Goal: Task Accomplishment & Management: Manage account settings

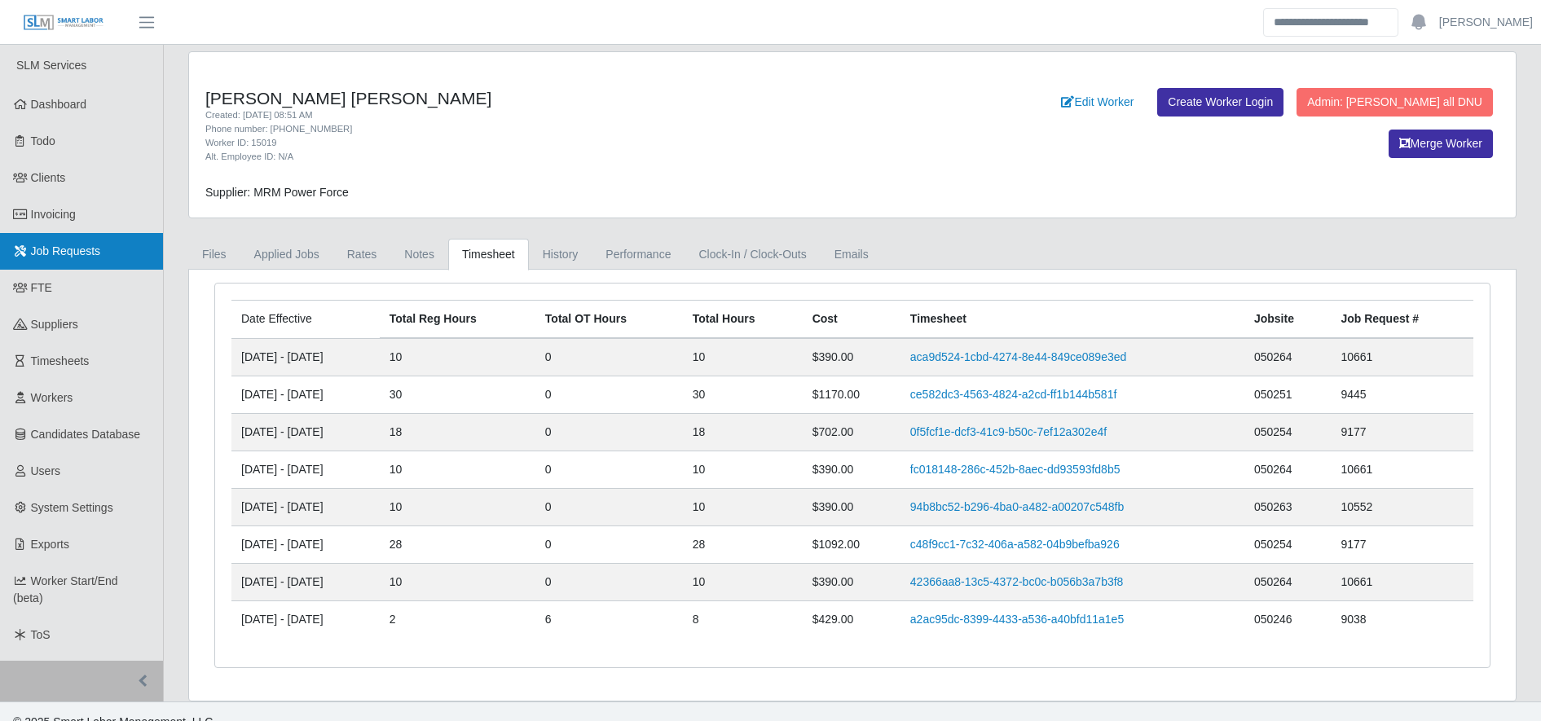
click at [128, 261] on link "Job Requests" at bounding box center [81, 251] width 163 height 37
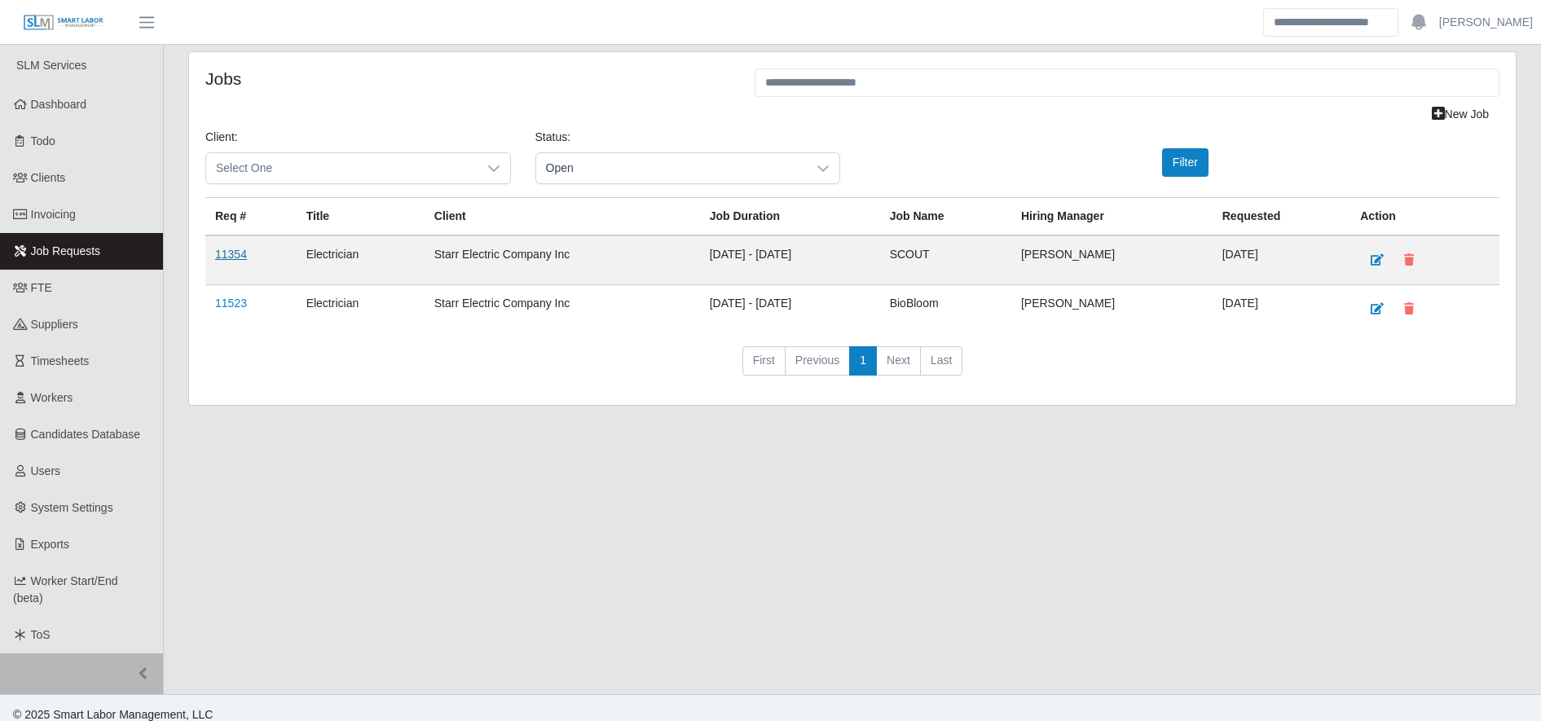
click at [218, 260] on link "11354" at bounding box center [231, 254] width 32 height 13
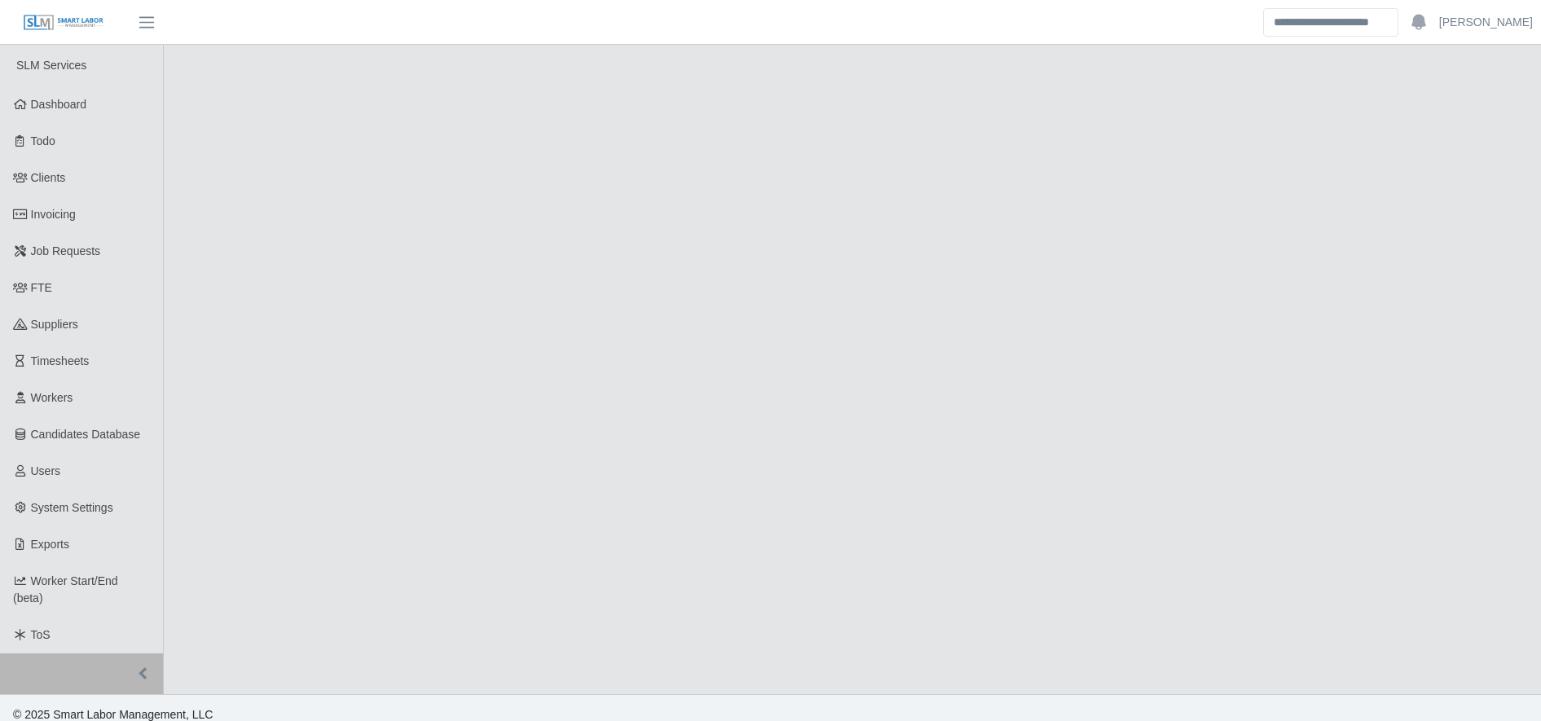
select select "****"
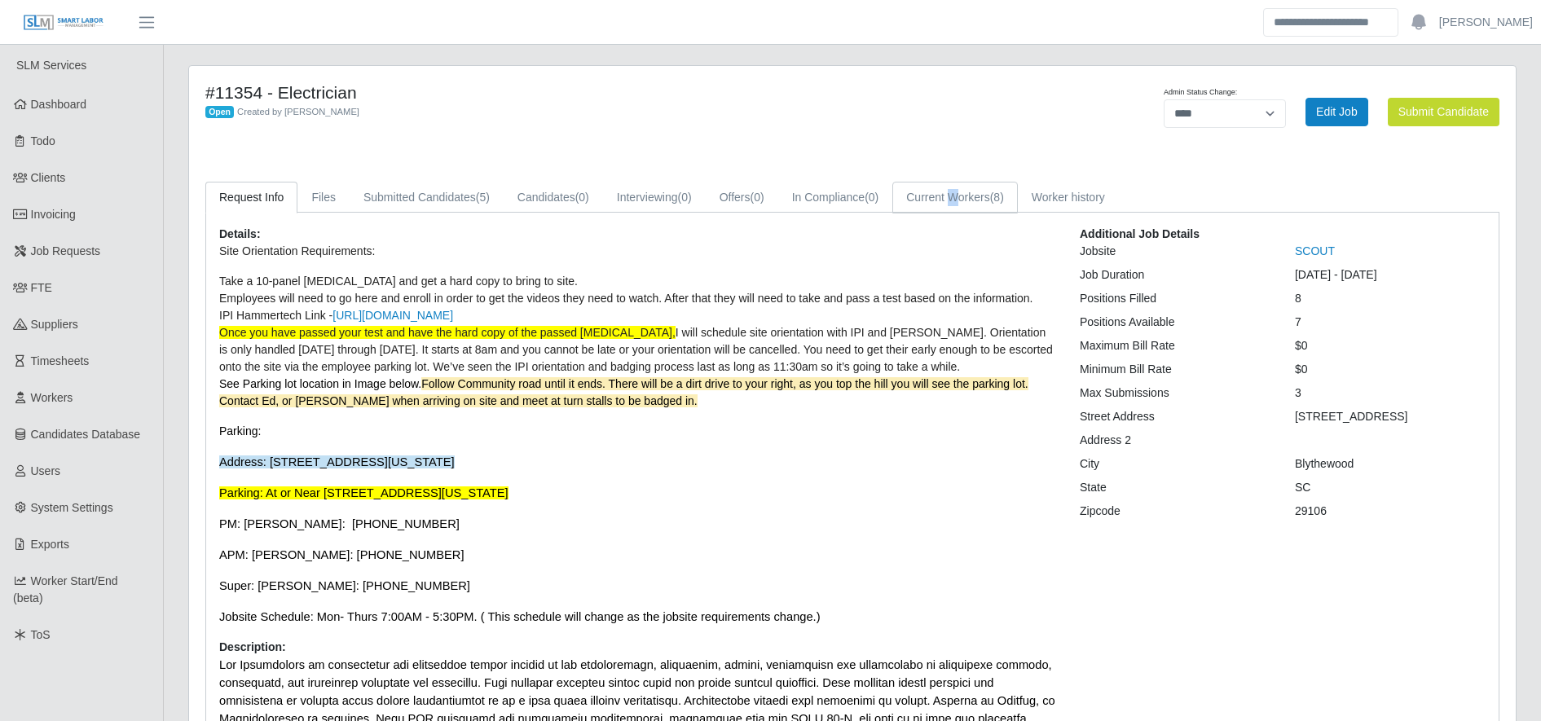
drag, startPoint x: 951, startPoint y: 165, endPoint x: 958, endPoint y: 199, distance: 34.0
click at [958, 199] on div "#11354 - Electrician Open Created by Patrick Gray Admin Status Change: ******* …" at bounding box center [852, 584] width 1327 height 1036
click at [958, 199] on link "Current Workers (8)" at bounding box center [955, 198] width 126 height 32
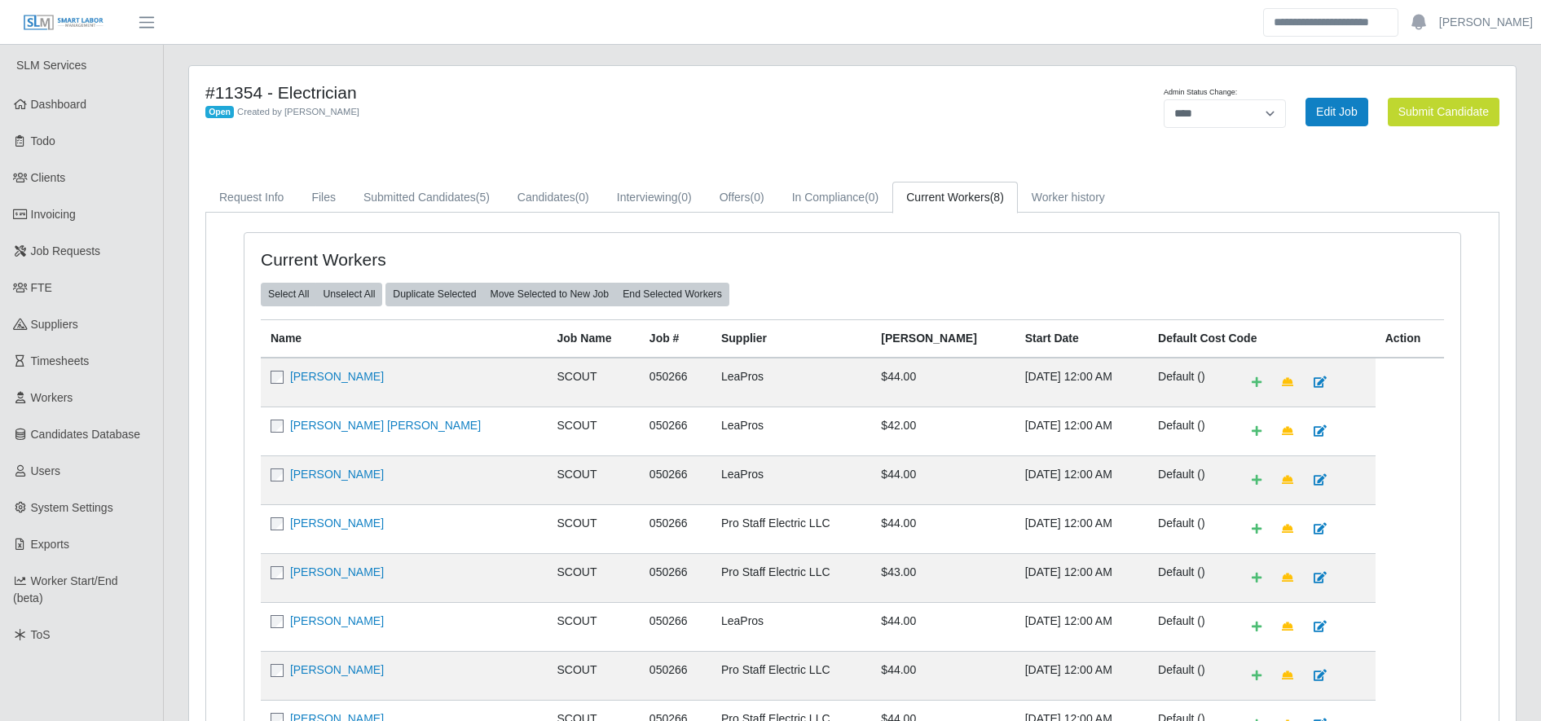
click at [694, 237] on div "Current Workers Select All Unselect All Duplicate Selected Move Selected to New…" at bounding box center [853, 526] width 1216 height 587
click at [346, 474] on link "Bryan Soto Mckoy" at bounding box center [337, 474] width 94 height 13
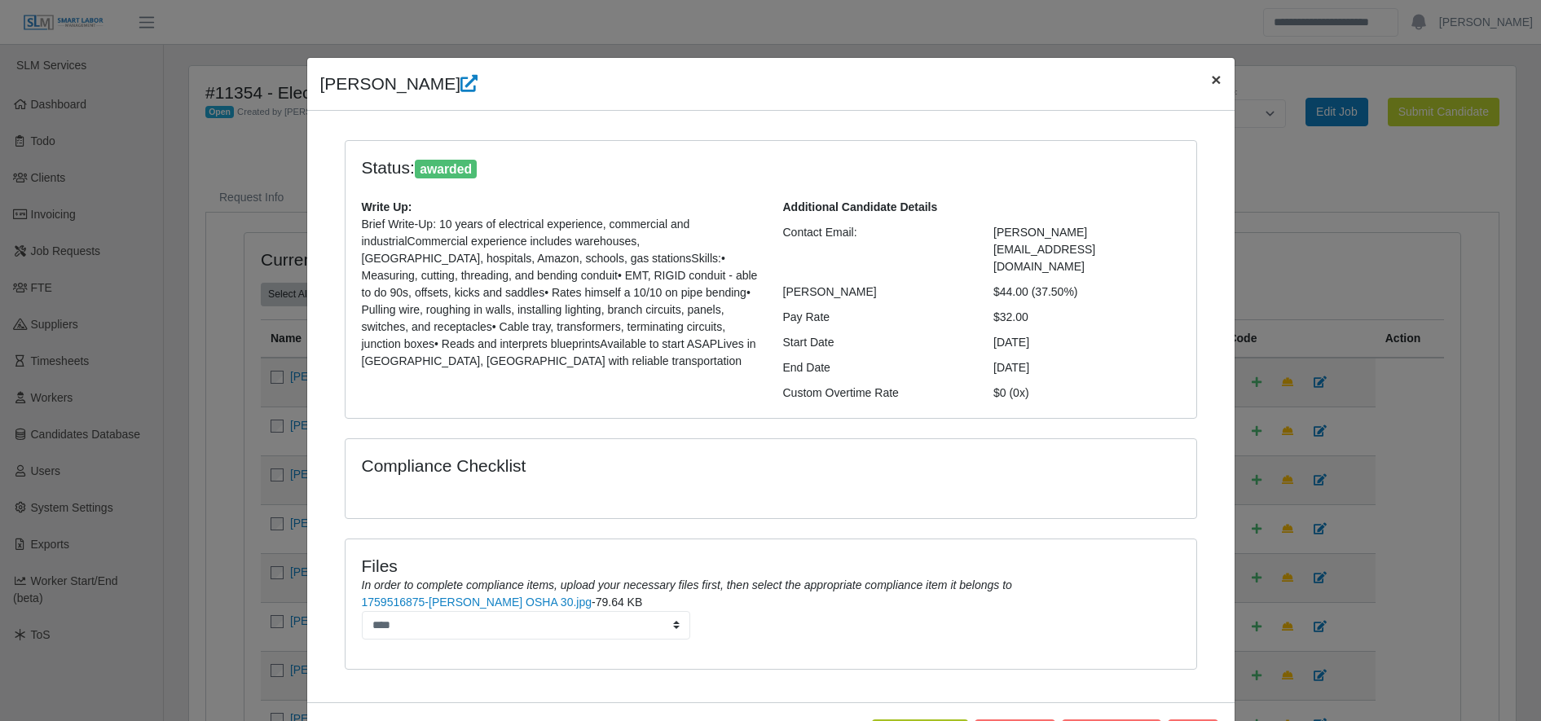
click at [1201, 82] on button "×" at bounding box center [1216, 79] width 36 height 43
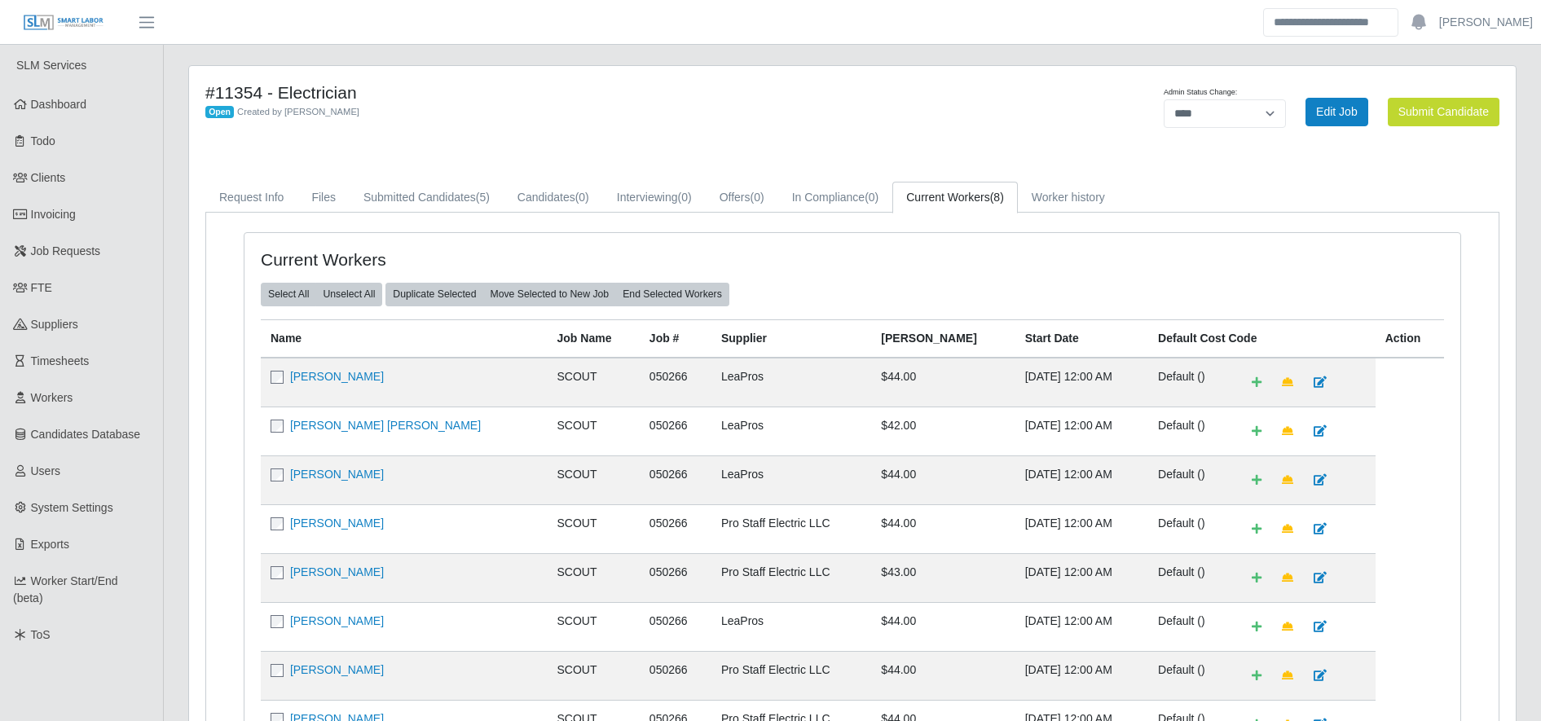
click at [957, 108] on div "#11354 - Electrician Open Created by Patrick Gray" at bounding box center [577, 111] width 769 height 59
click at [118, 267] on link "Job Requests" at bounding box center [81, 251] width 163 height 37
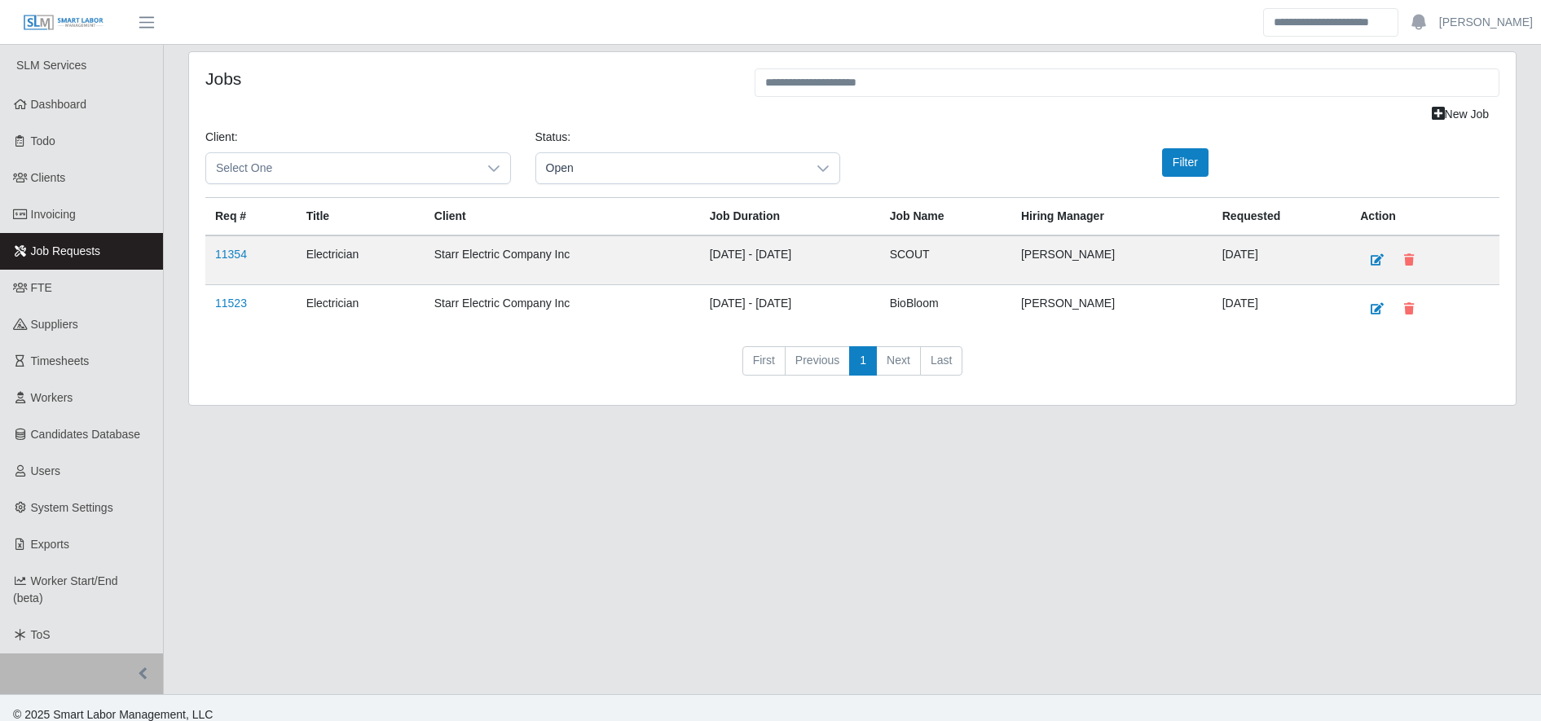
click at [240, 311] on td "11523" at bounding box center [250, 309] width 91 height 49
click at [235, 306] on link "11523" at bounding box center [231, 303] width 32 height 13
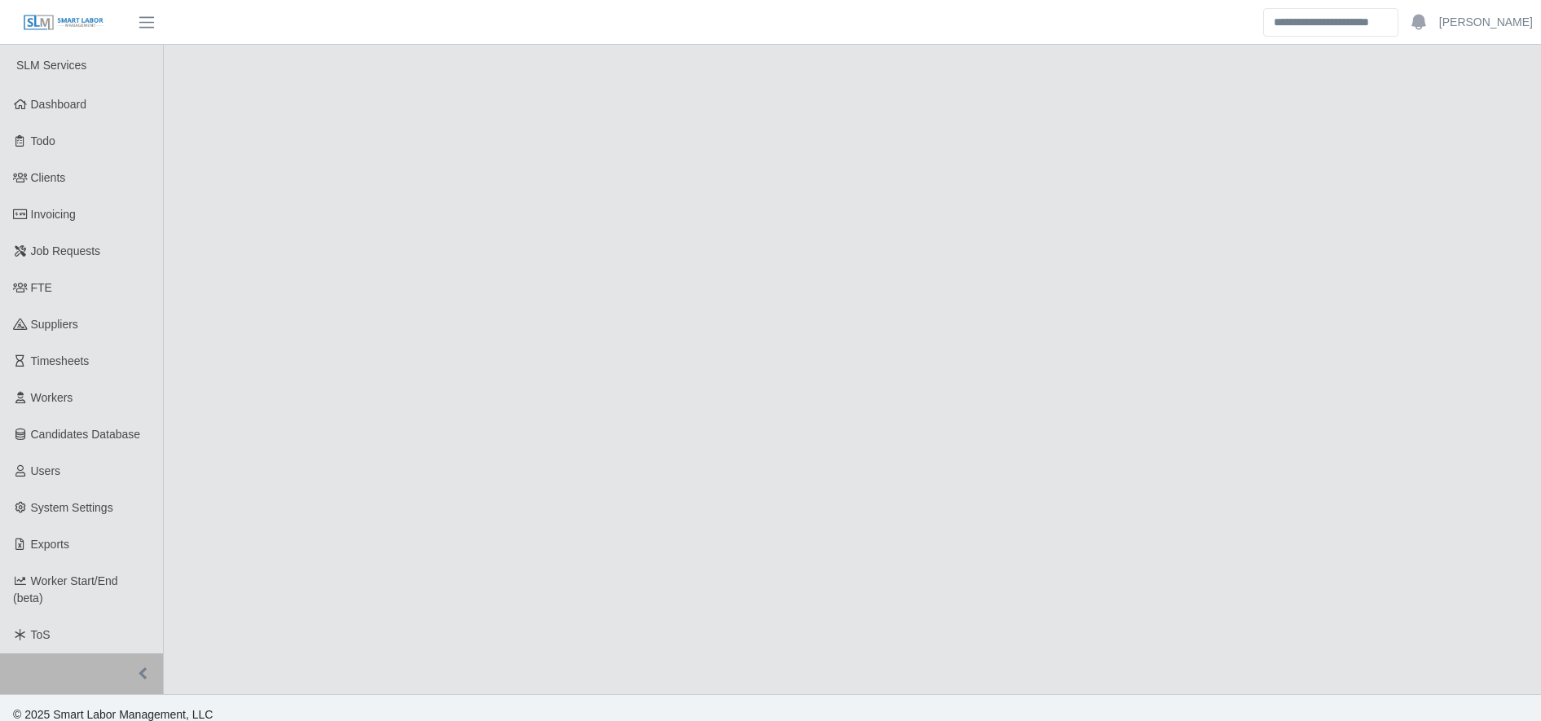
select select "****"
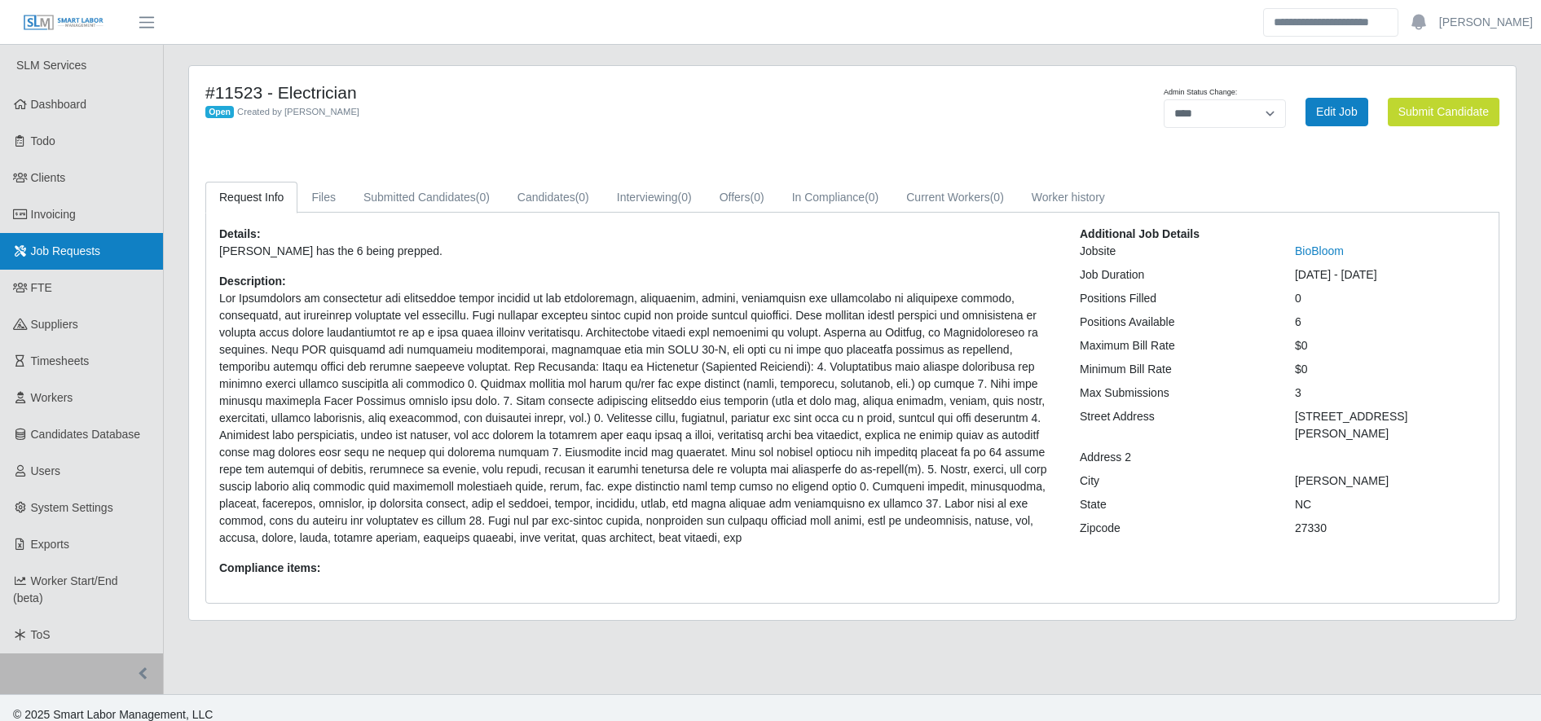
click at [120, 250] on link "Job Requests" at bounding box center [81, 251] width 163 height 37
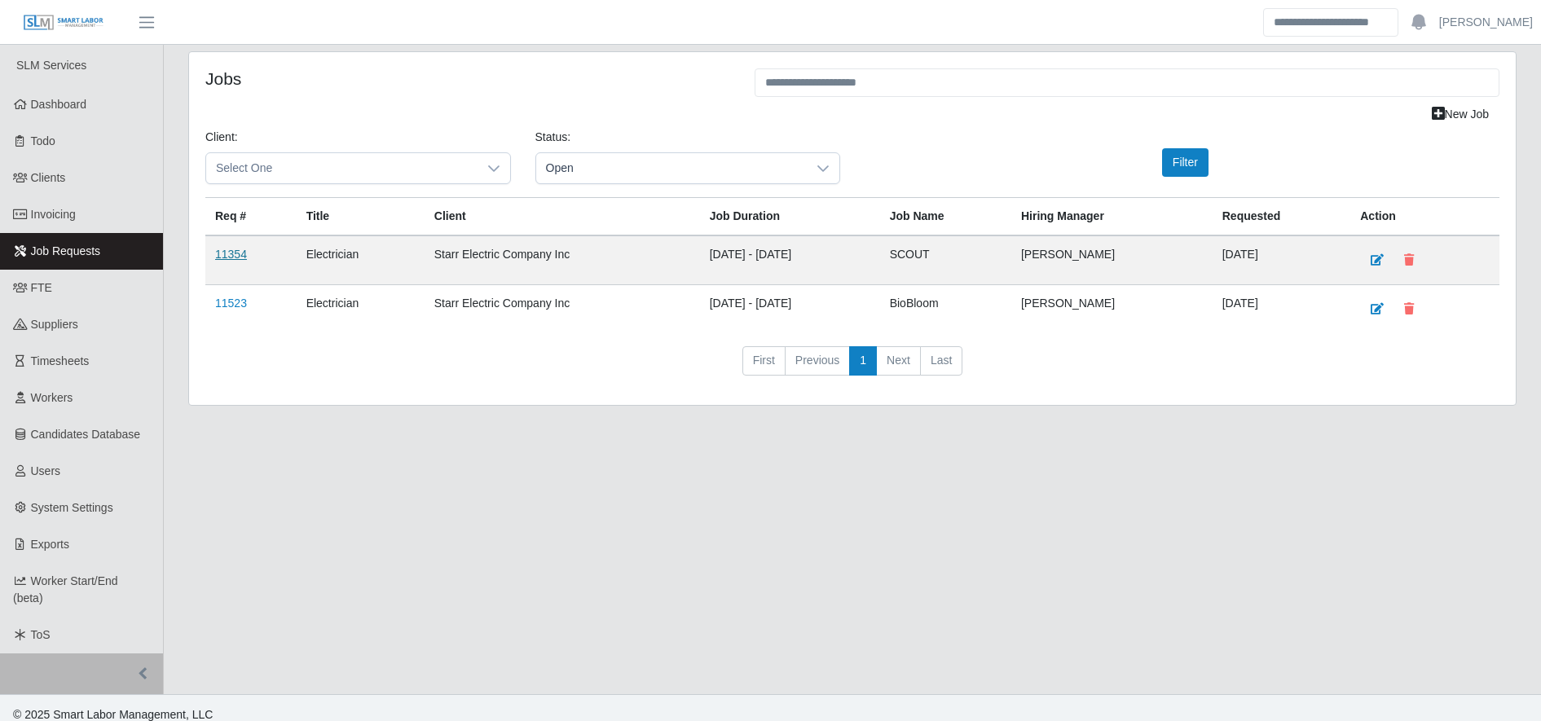
click at [237, 258] on link "11354" at bounding box center [231, 254] width 32 height 13
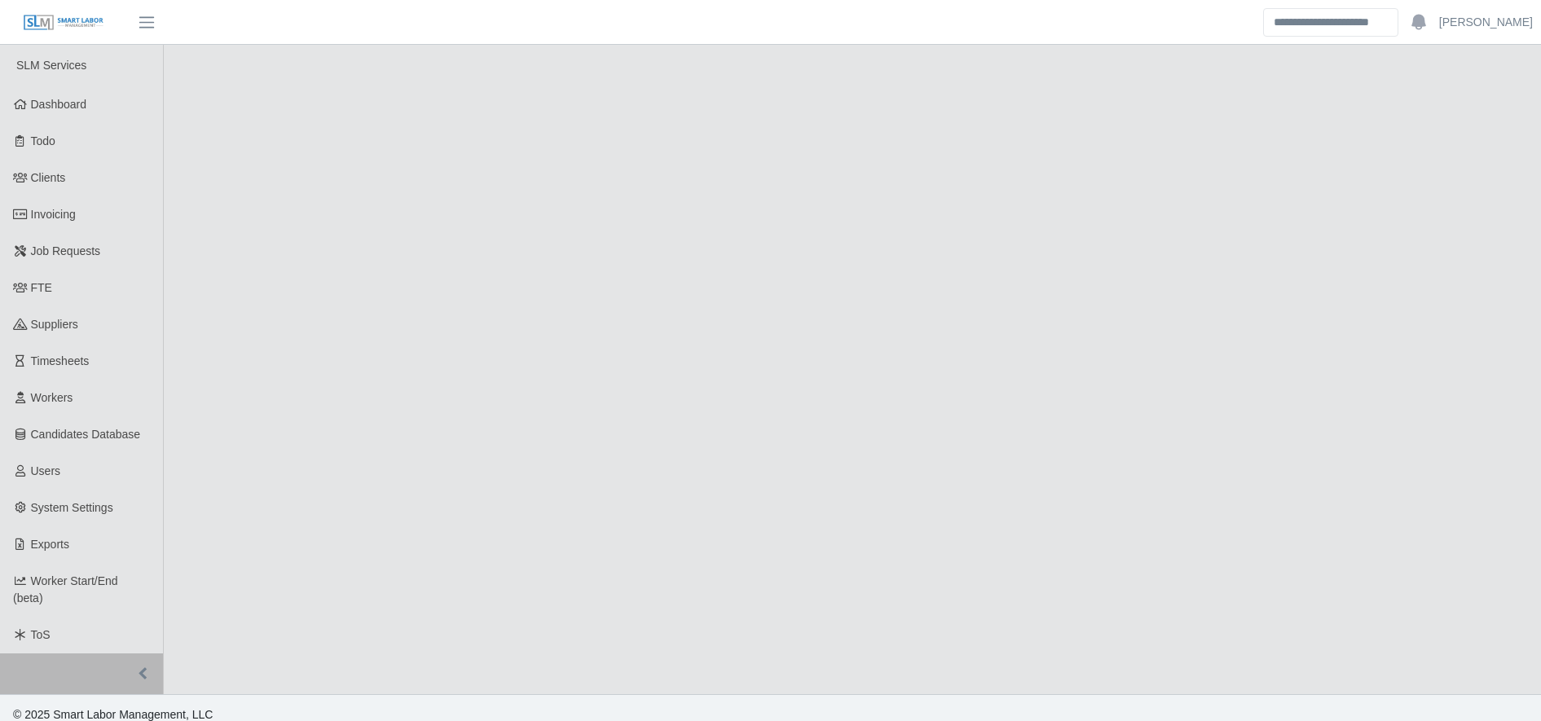
select select "****"
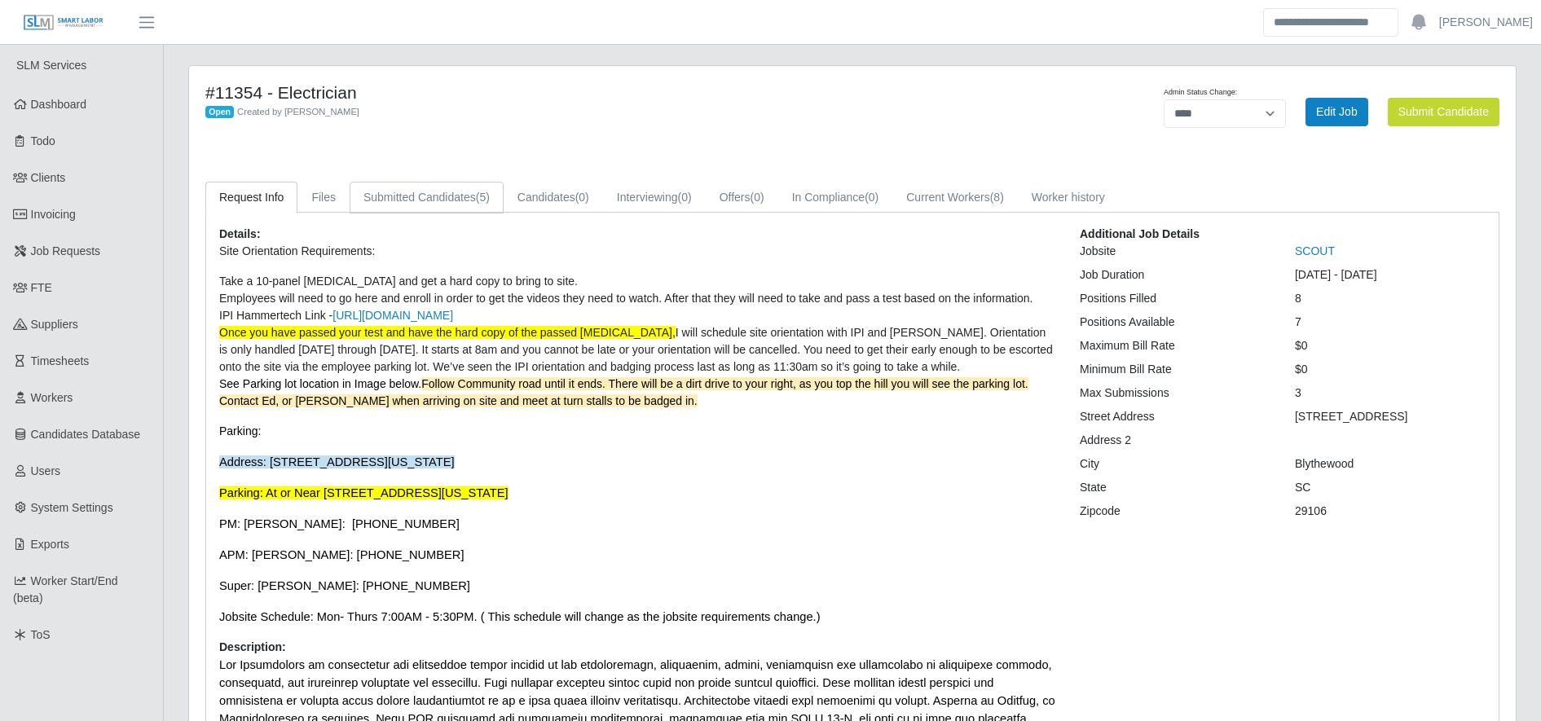
click at [429, 194] on link "Submitted Candidates (5)" at bounding box center [427, 198] width 154 height 32
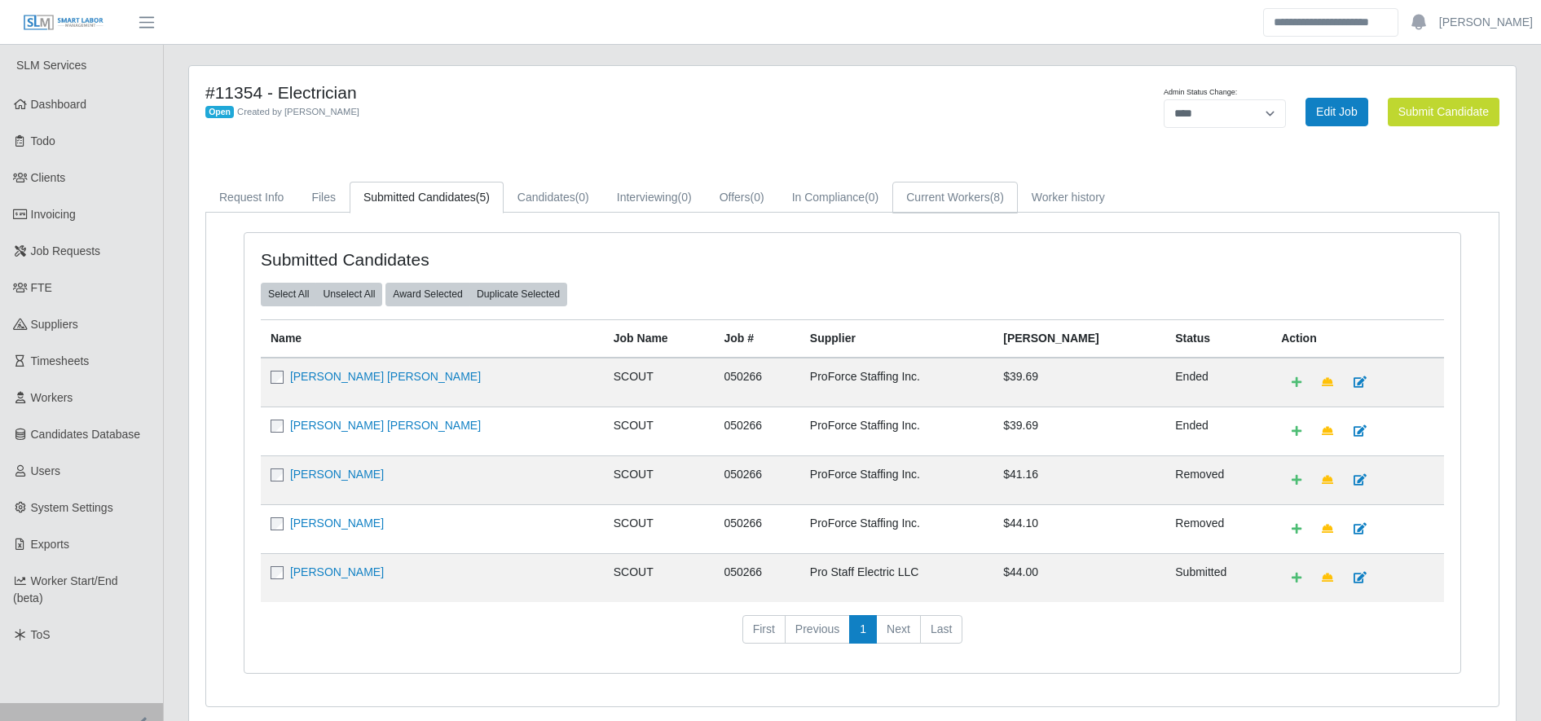
click at [959, 186] on link "Current Workers (8)" at bounding box center [955, 198] width 126 height 32
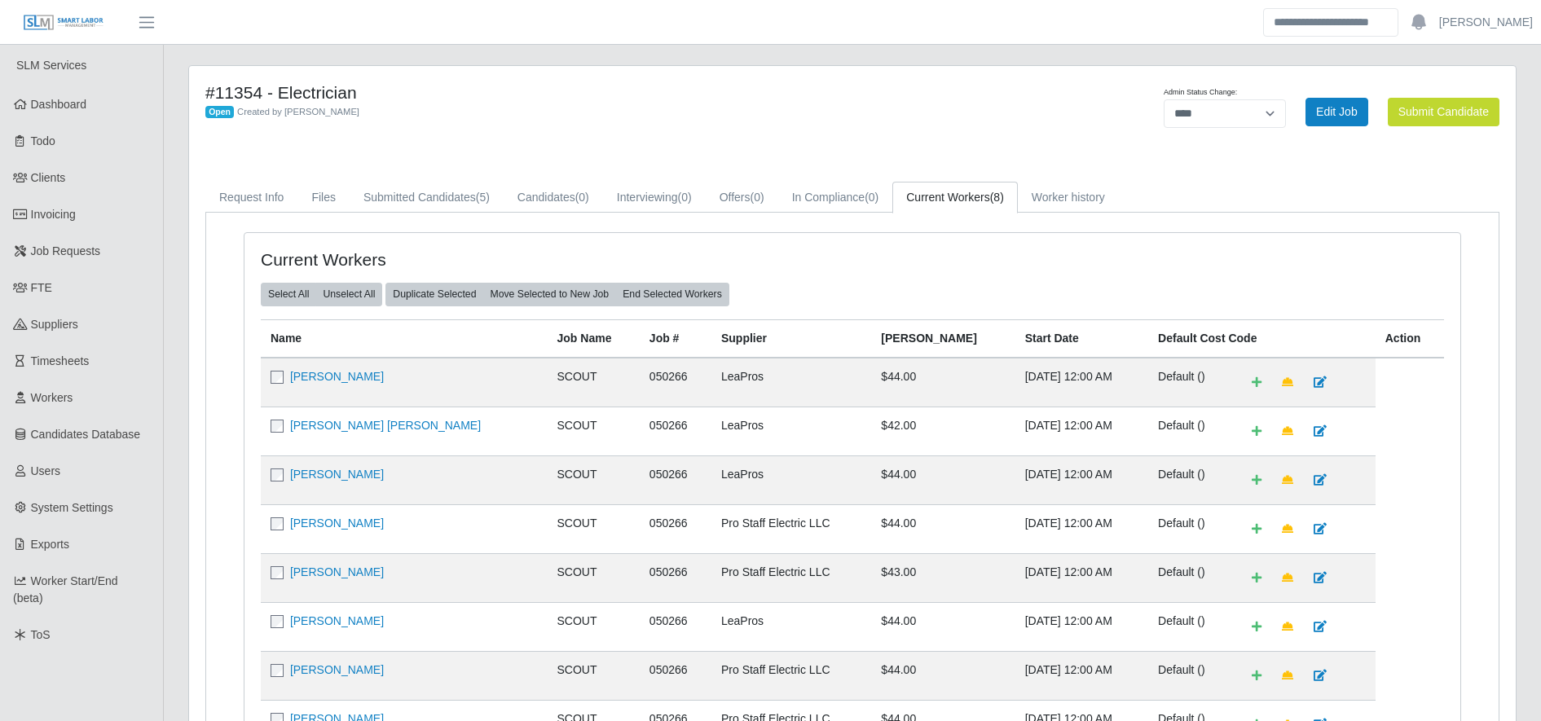
click at [871, 473] on td "$44.00" at bounding box center [942, 480] width 143 height 49
drag, startPoint x: 839, startPoint y: 473, endPoint x: 730, endPoint y: 214, distance: 280.2
click at [730, 214] on div "Current Workers Select All Unselect All Duplicate Selected Move Selected to New…" at bounding box center [852, 533] width 1293 height 641
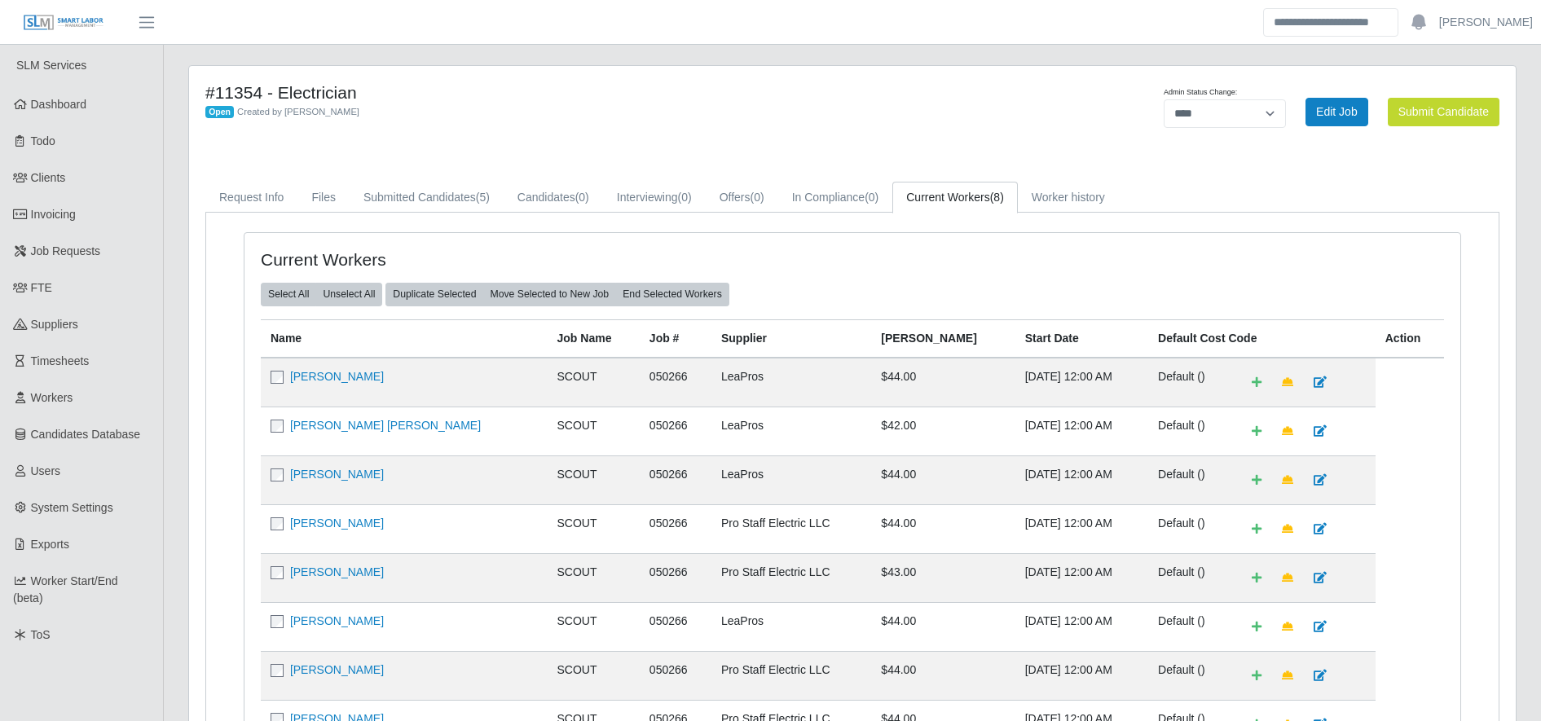
click at [399, 484] on td "[PERSON_NAME]" at bounding box center [404, 480] width 287 height 49
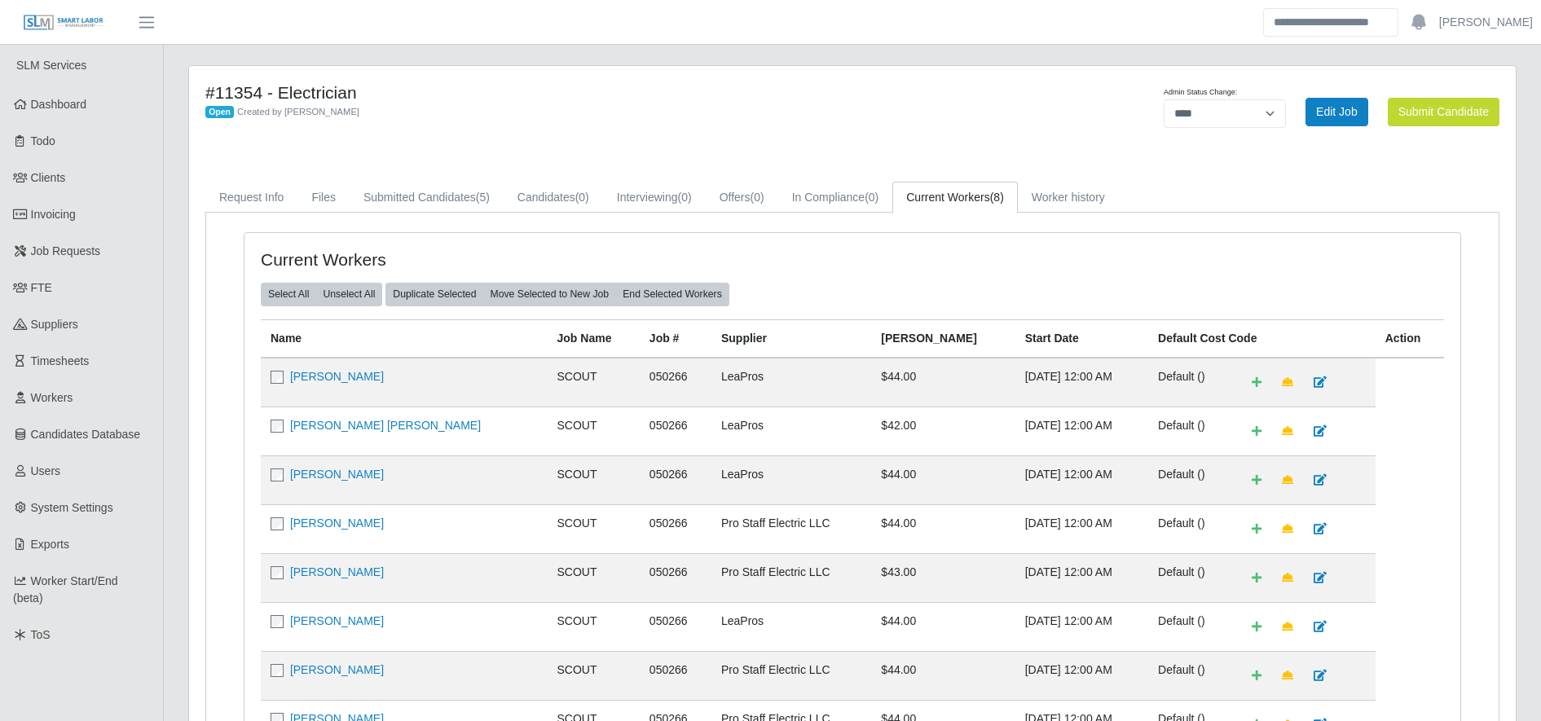
click at [399, 484] on td "[PERSON_NAME]" at bounding box center [404, 480] width 287 height 49
click at [640, 394] on td "050266" at bounding box center [676, 383] width 72 height 50
click at [460, 200] on link "Submitted Candidates (5)" at bounding box center [427, 198] width 154 height 32
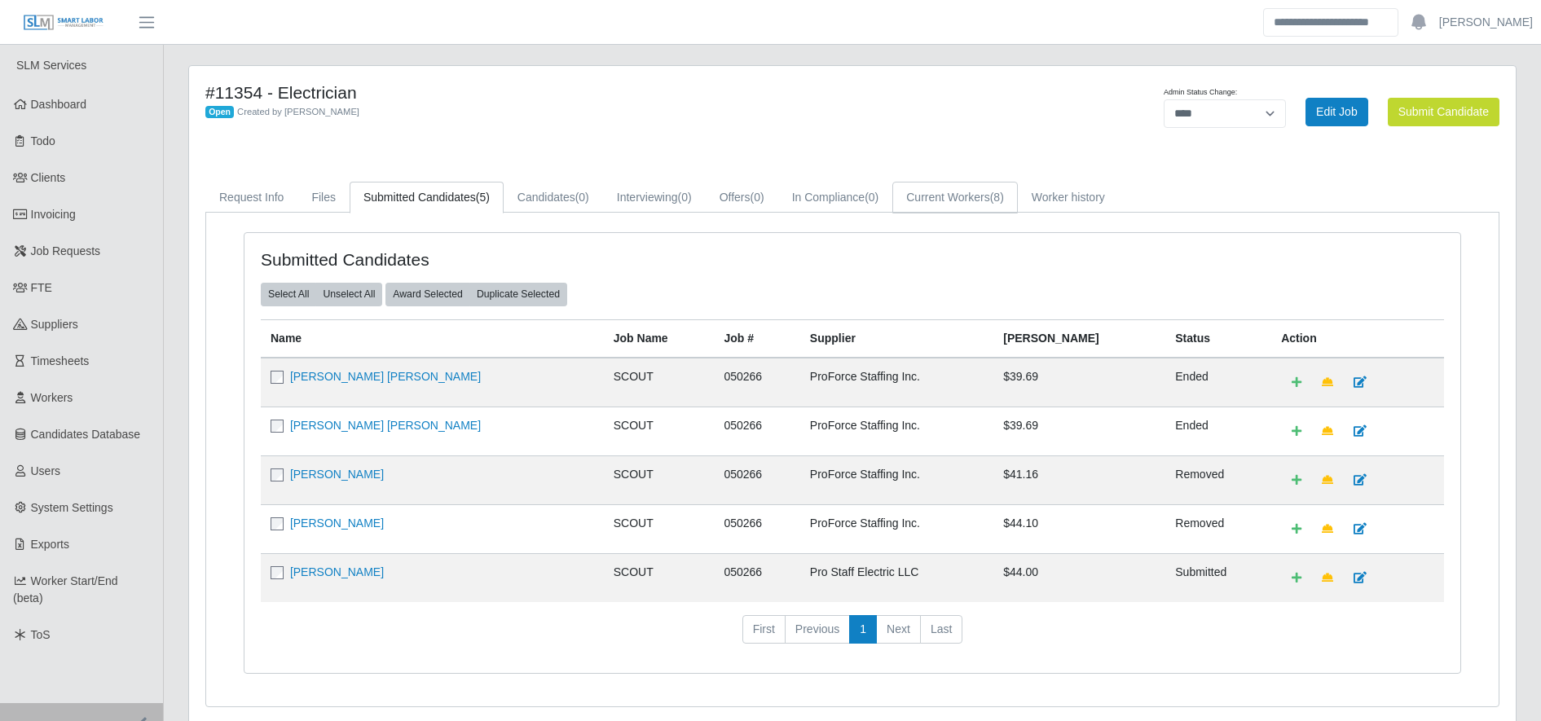
click at [991, 196] on link "Current Workers (8)" at bounding box center [955, 198] width 126 height 32
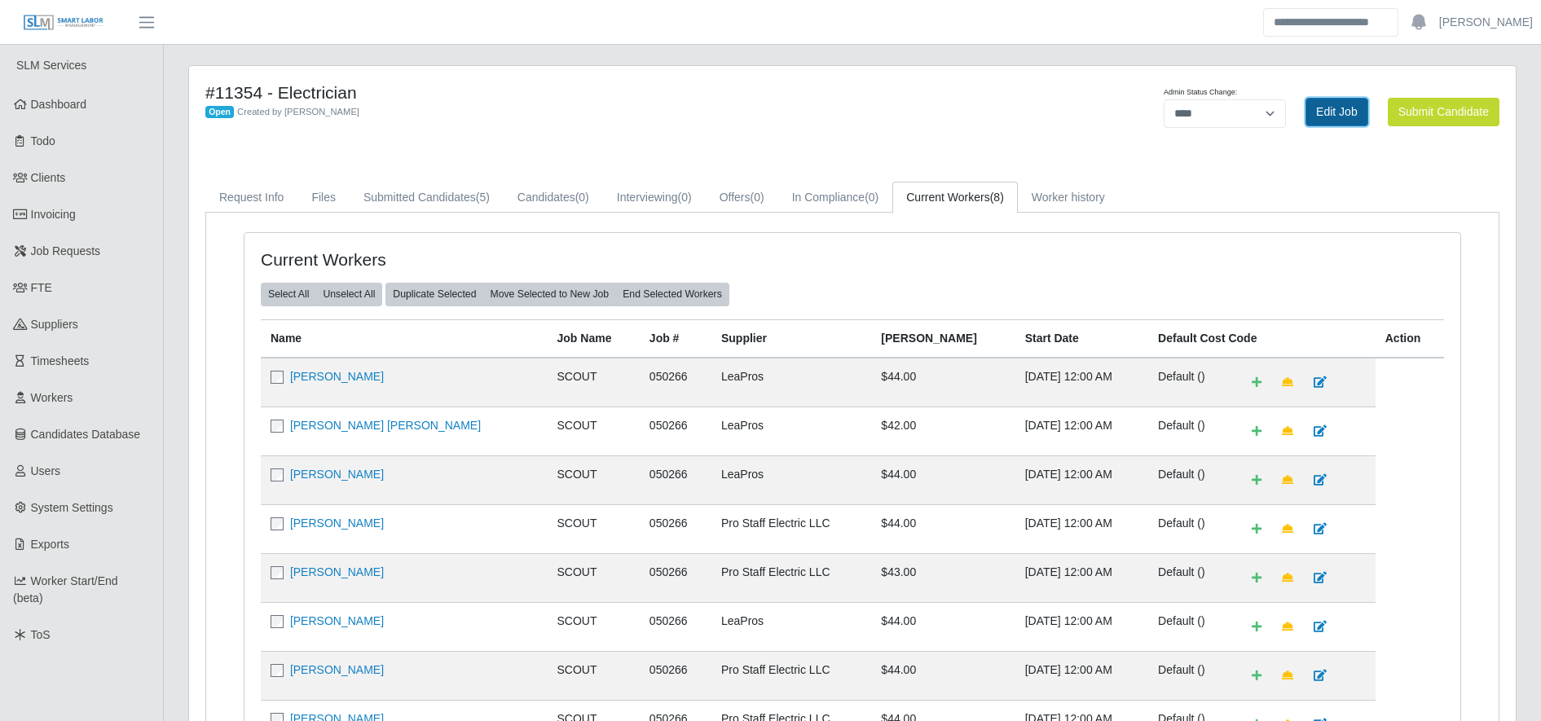
click at [1349, 102] on link "Edit Job" at bounding box center [1337, 112] width 63 height 29
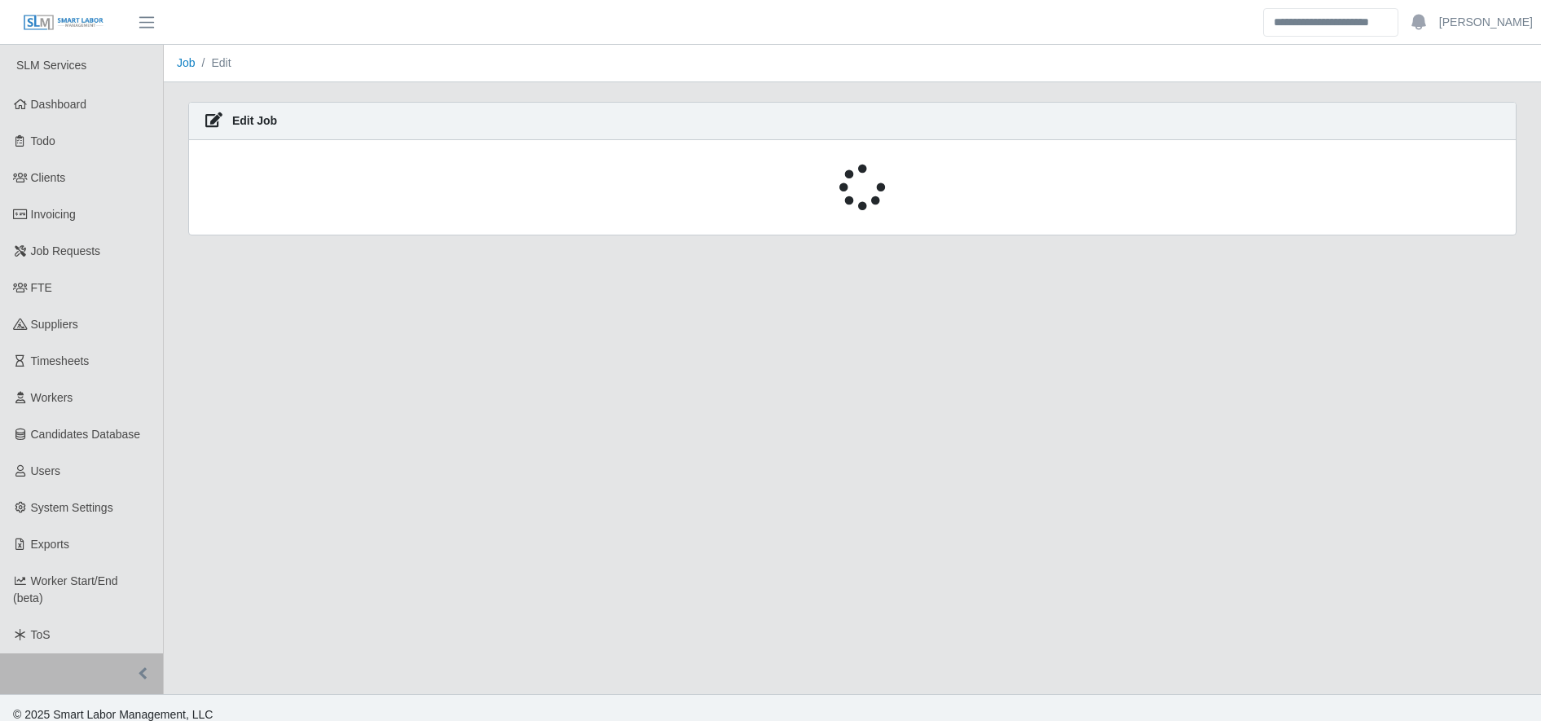
select select "****"
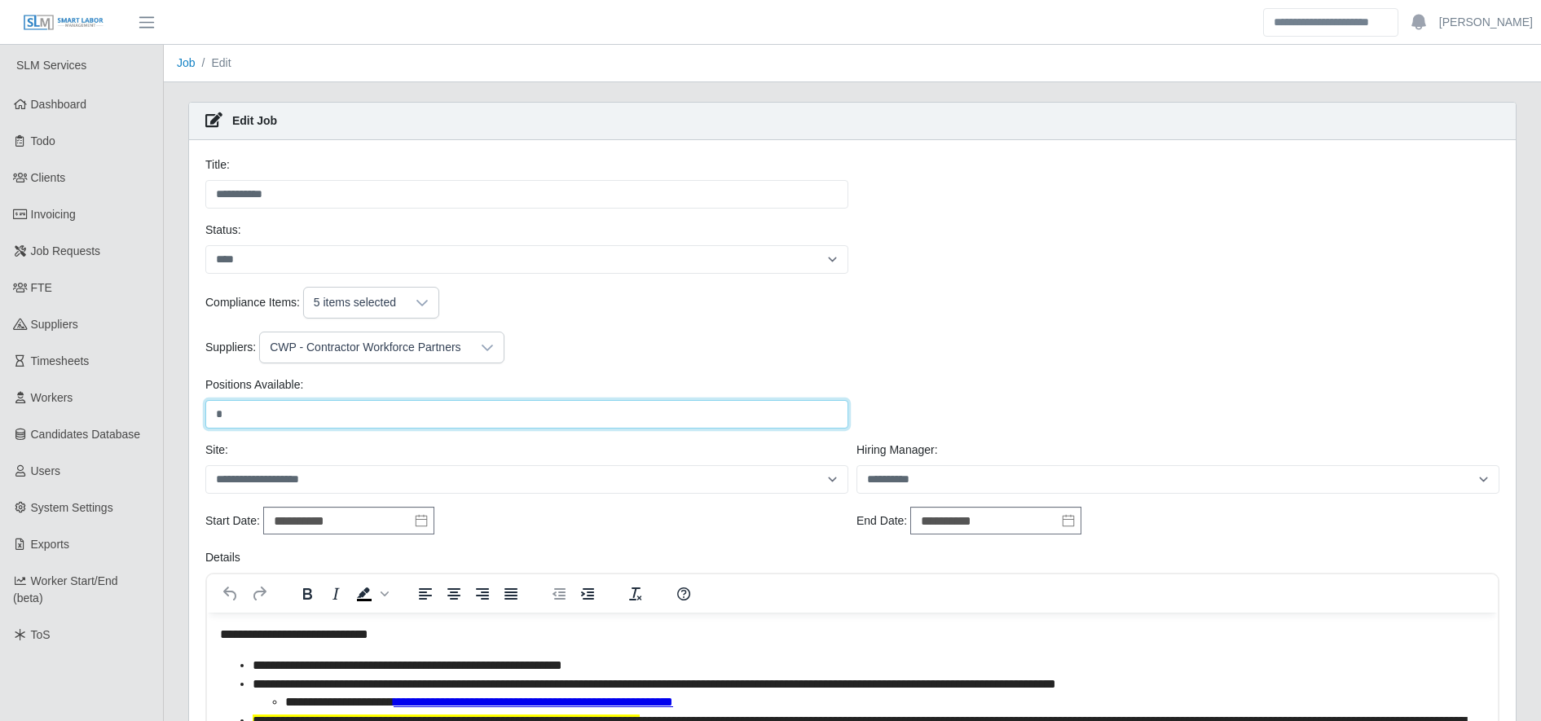
click at [293, 424] on input "*" at bounding box center [526, 414] width 643 height 29
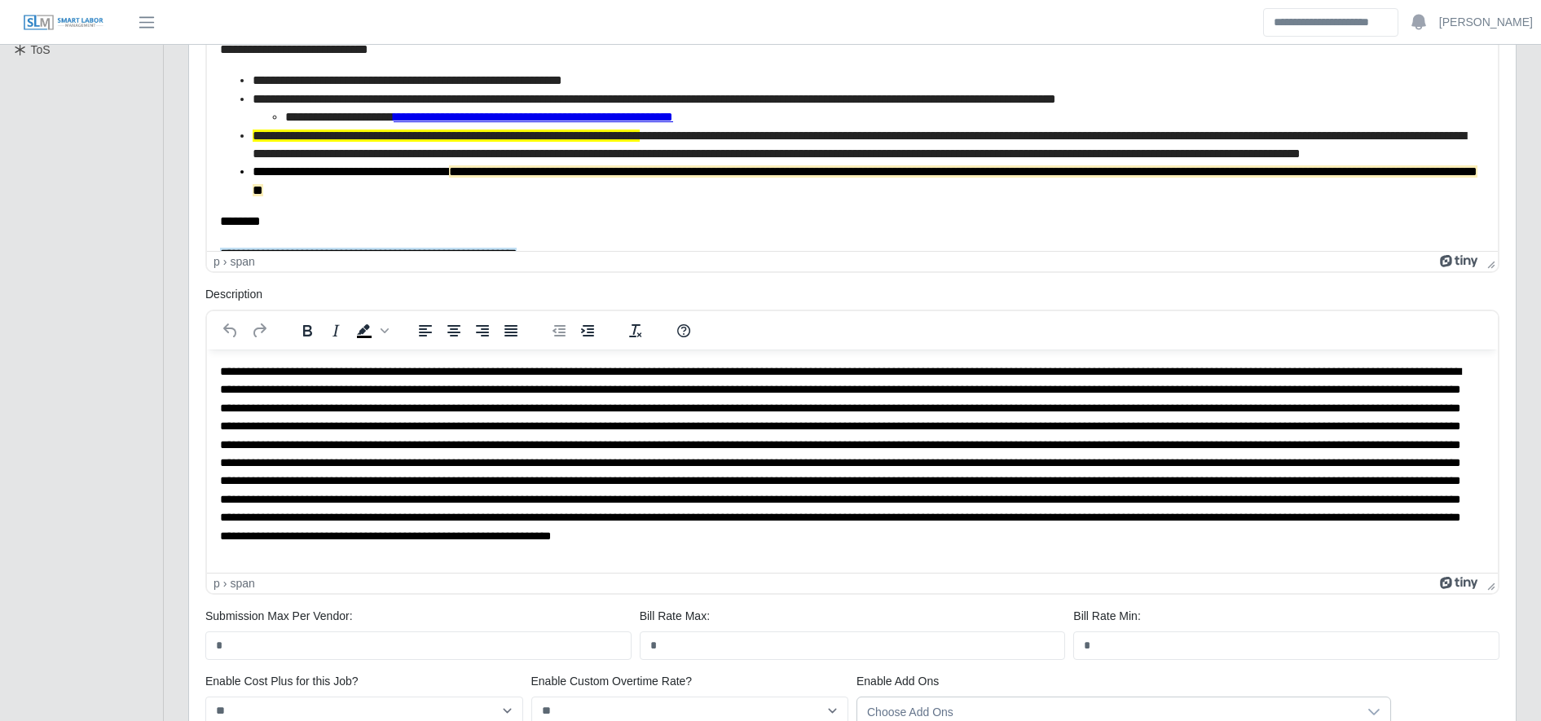
scroll to position [795, 0]
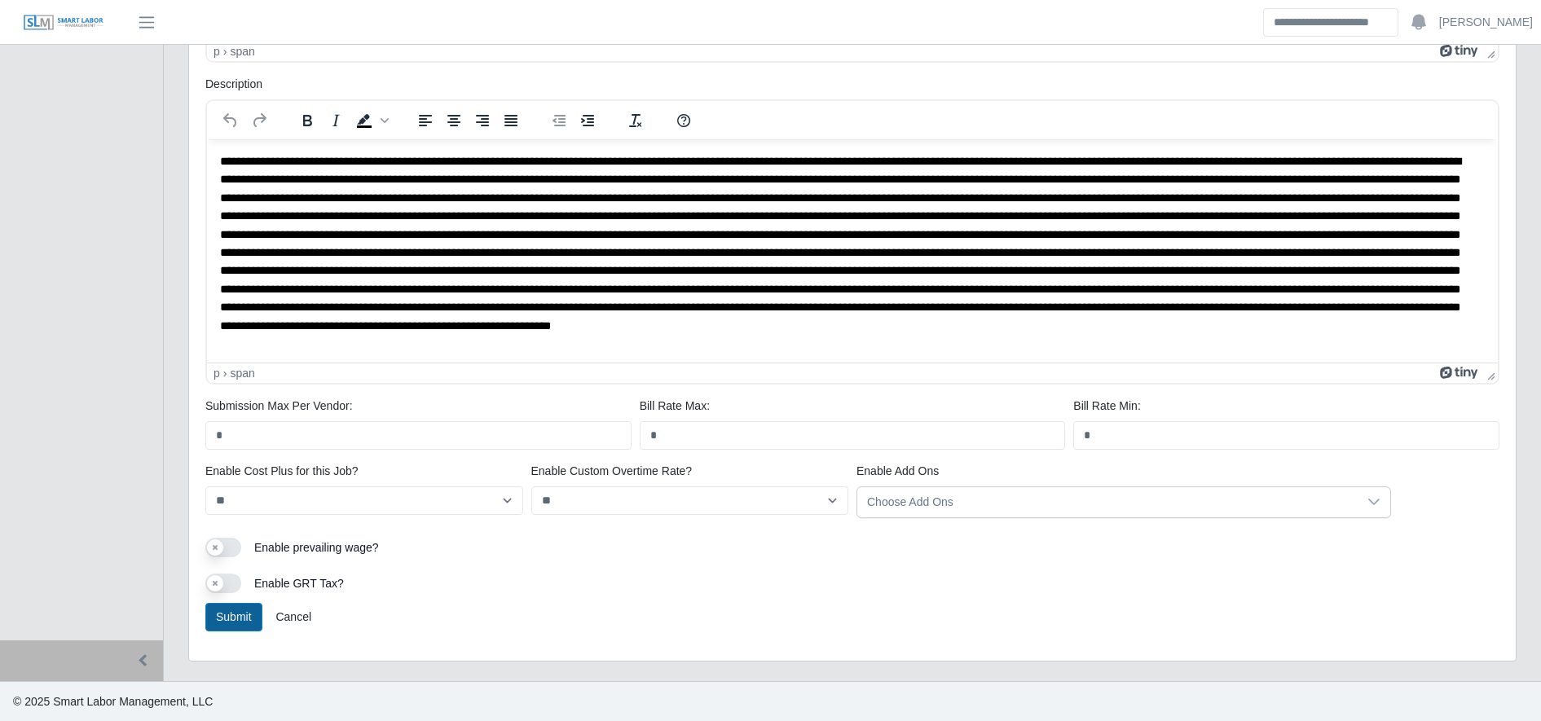
type input "**"
click at [215, 619] on button "Submit" at bounding box center [233, 617] width 57 height 29
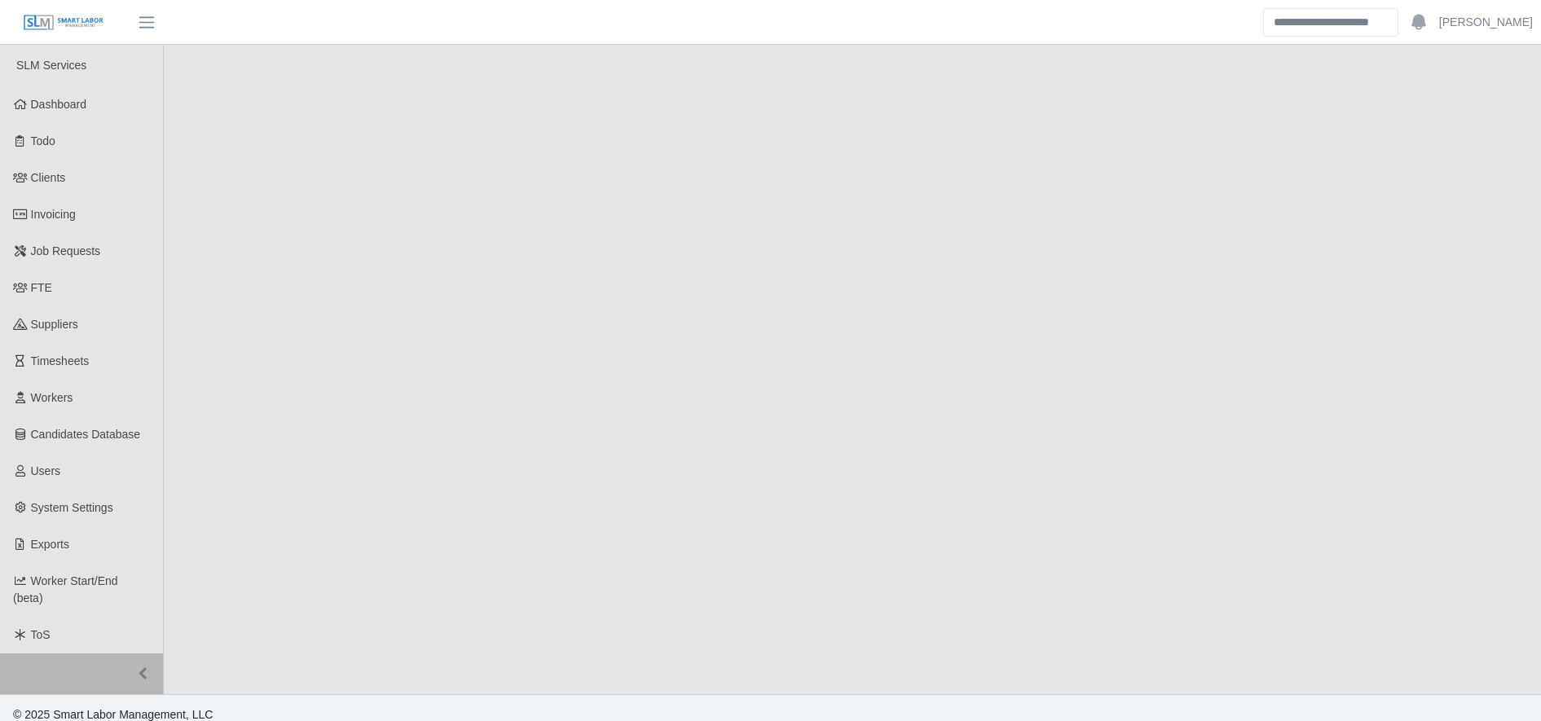
select select "****"
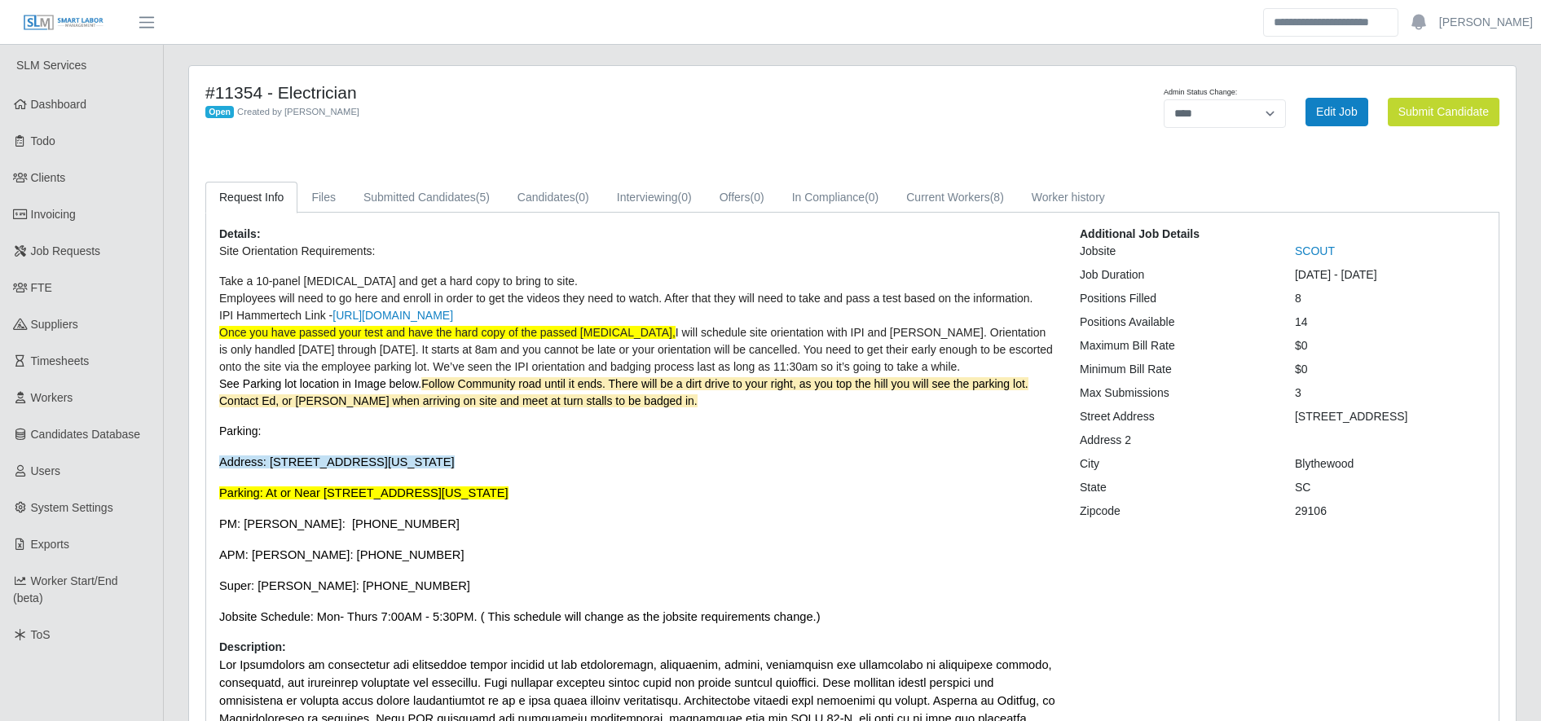
click at [866, 531] on p "PM: [PERSON_NAME]: [PHONE_NUMBER]" at bounding box center [637, 524] width 836 height 18
click at [507, 98] on h4 "#11354 - Electrician" at bounding box center [577, 92] width 745 height 20
click at [958, 207] on link "Current Workers (8)" at bounding box center [955, 198] width 126 height 32
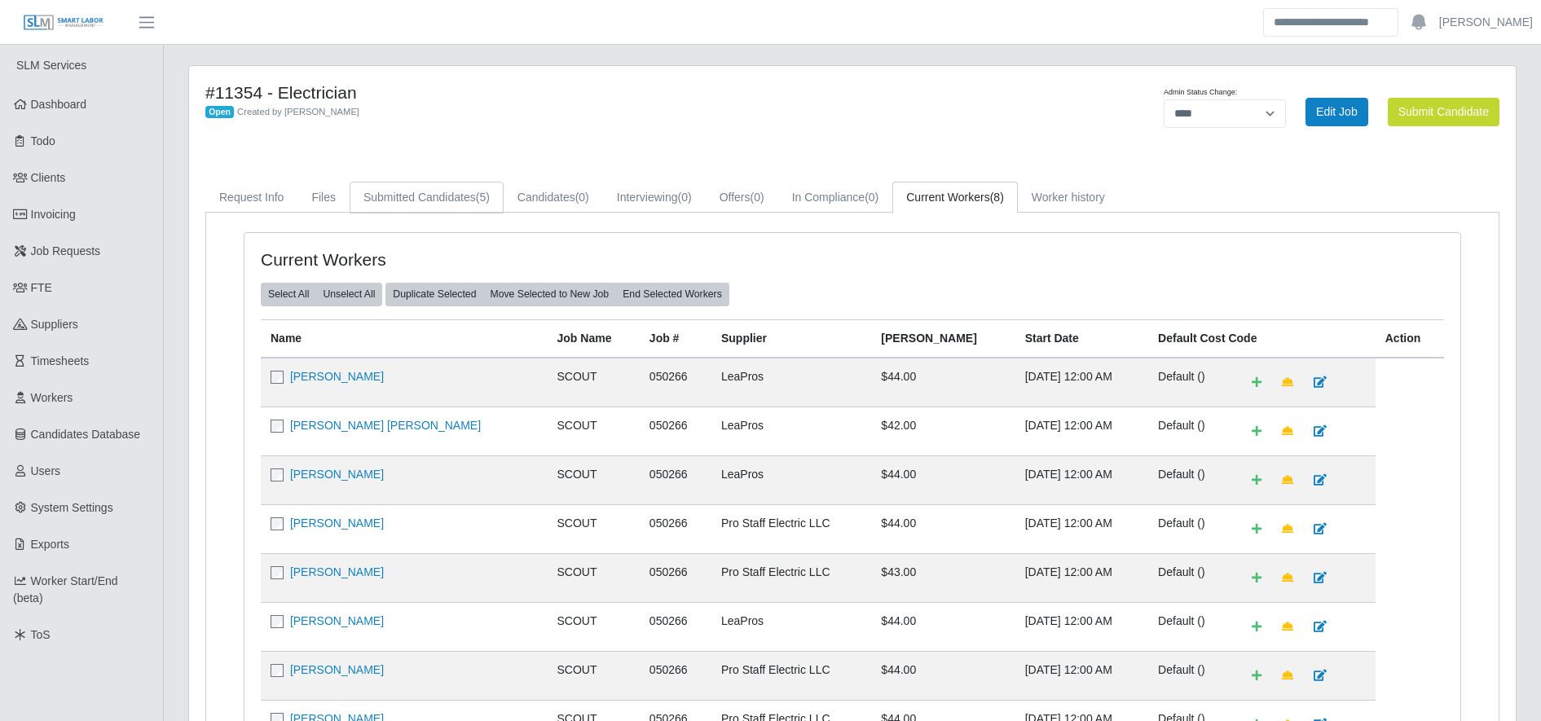
click at [429, 192] on link "Submitted Candidates (5)" at bounding box center [427, 198] width 154 height 32
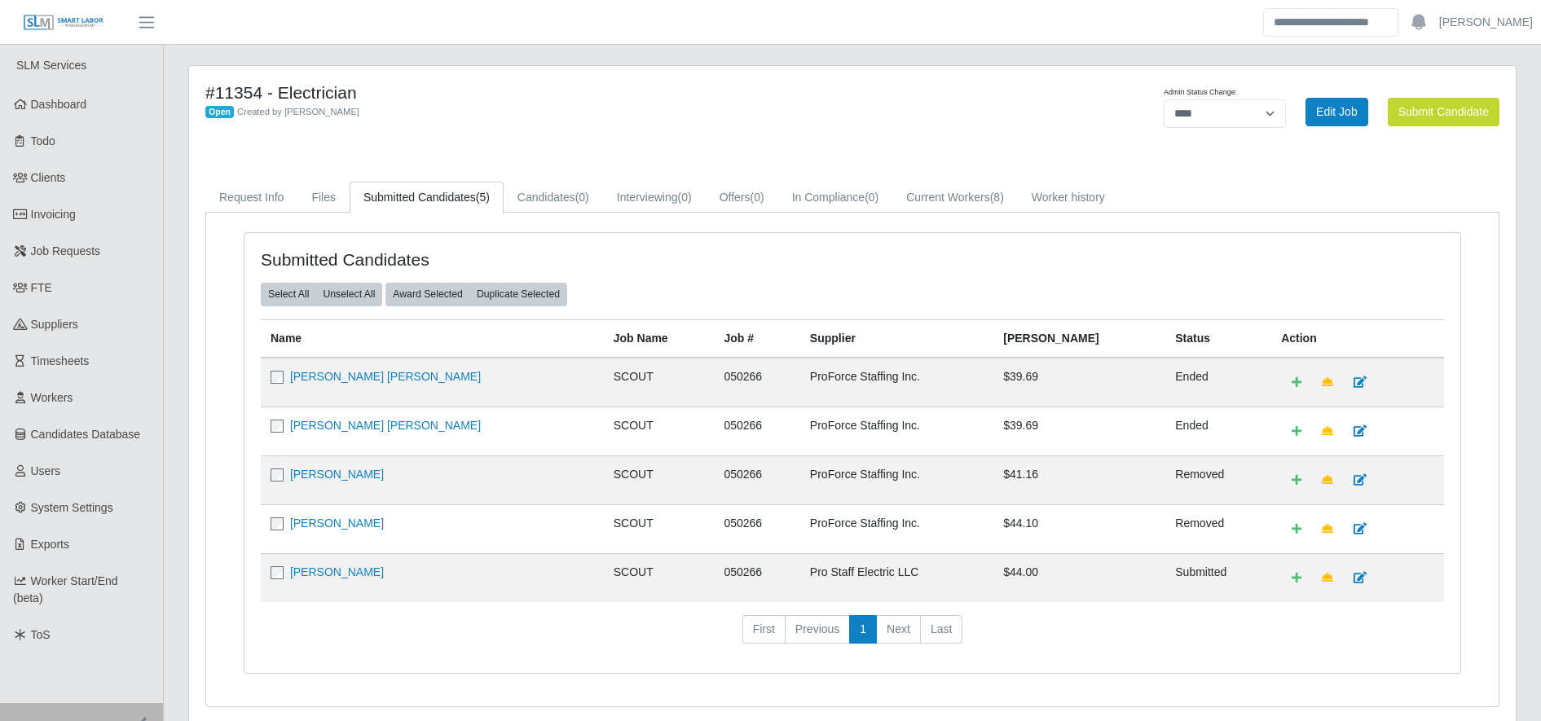
click at [604, 425] on td "SCOUT" at bounding box center [659, 431] width 111 height 49
drag, startPoint x: 571, startPoint y: 425, endPoint x: 751, endPoint y: 291, distance: 224.3
click at [751, 291] on div "Select All Unselect All Award Selected Duplicate Selected" at bounding box center [853, 294] width 1208 height 23
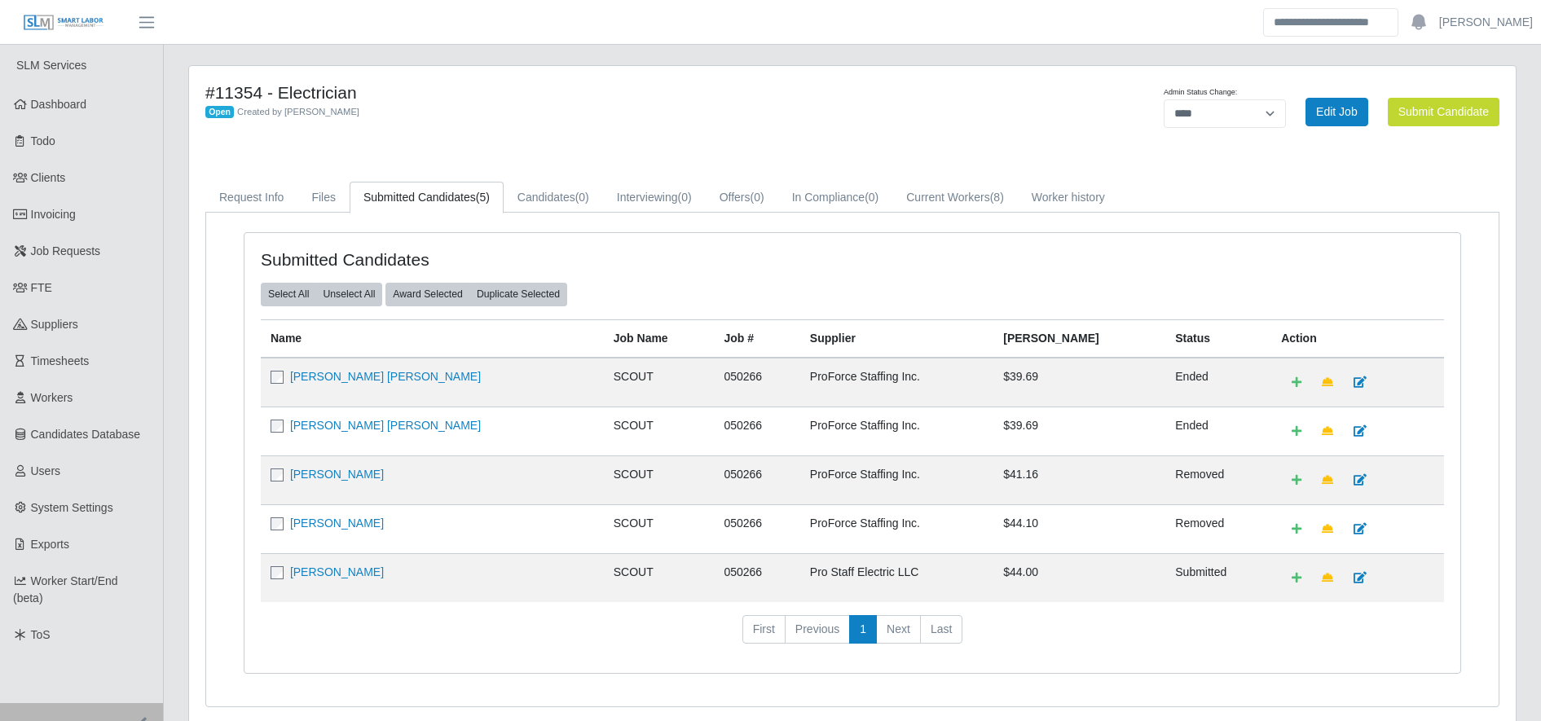
click at [535, 47] on main "#11354 - Electrician Open Created by [PERSON_NAME] Admin Status Change: *******…" at bounding box center [852, 394] width 1377 height 699
click at [555, 90] on h4 "#11354 - Electrician" at bounding box center [577, 92] width 745 height 20
click at [240, 199] on link "Request Info" at bounding box center [251, 198] width 92 height 32
